Goal: Task Accomplishment & Management: Manage account settings

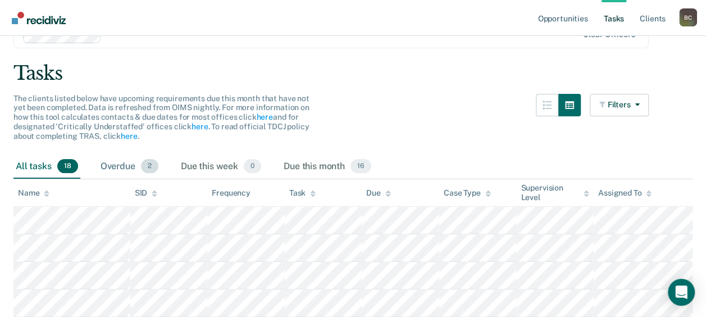
click at [121, 165] on div "Overdue 2" at bounding box center [129, 166] width 62 height 25
